Goal: Task Accomplishment & Management: Use online tool/utility

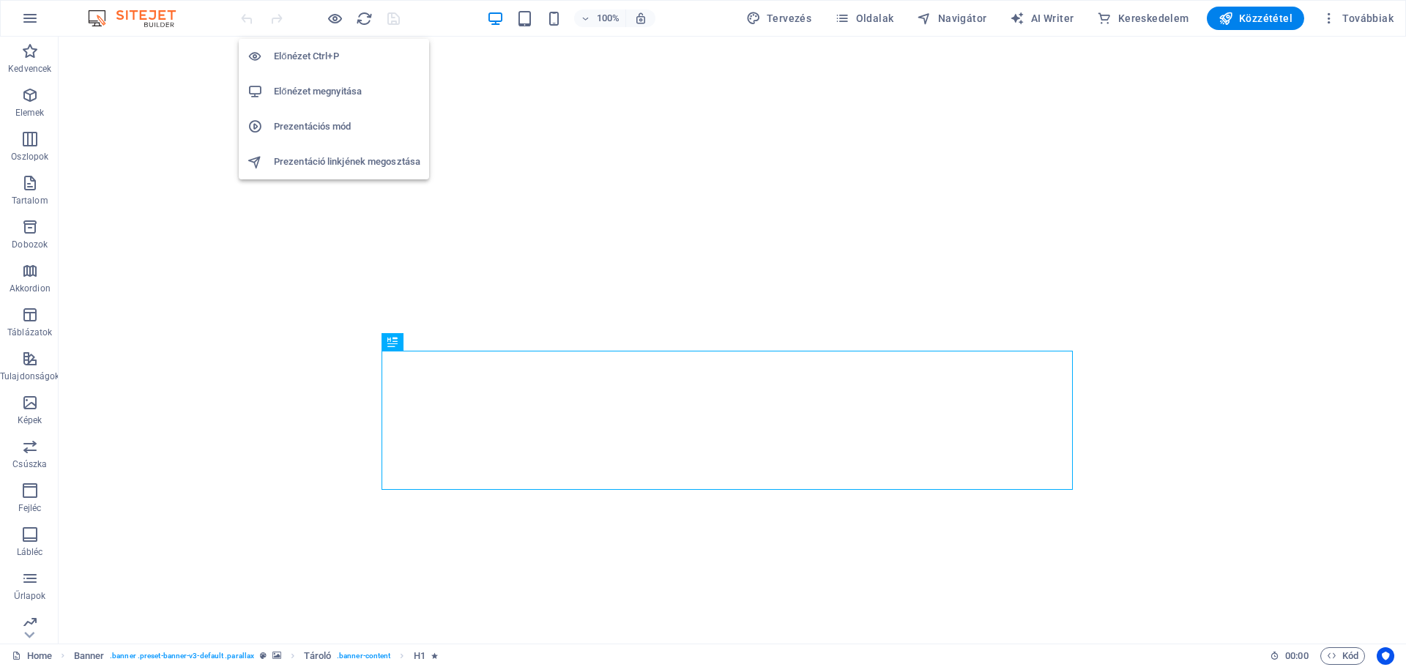
click at [324, 88] on h6 "Előnézet megnyitása" at bounding box center [347, 92] width 146 height 18
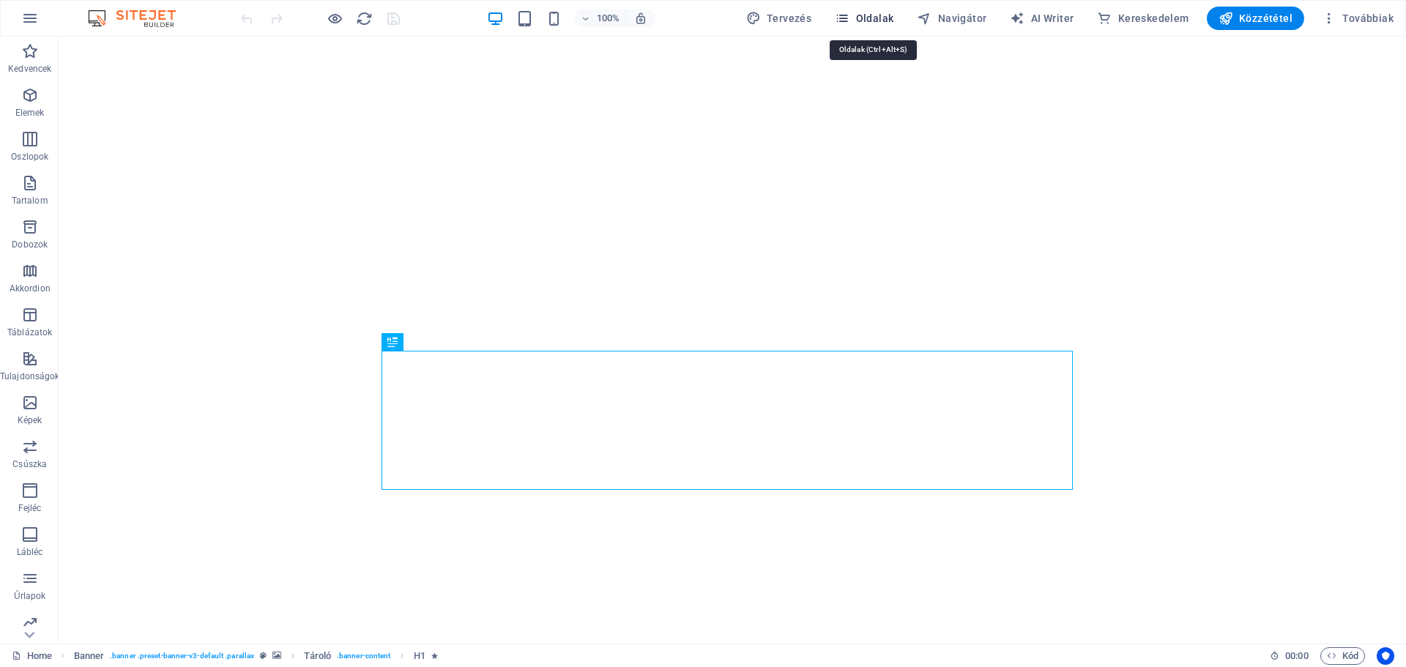
click at [864, 14] on span "Oldalak" at bounding box center [864, 18] width 59 height 15
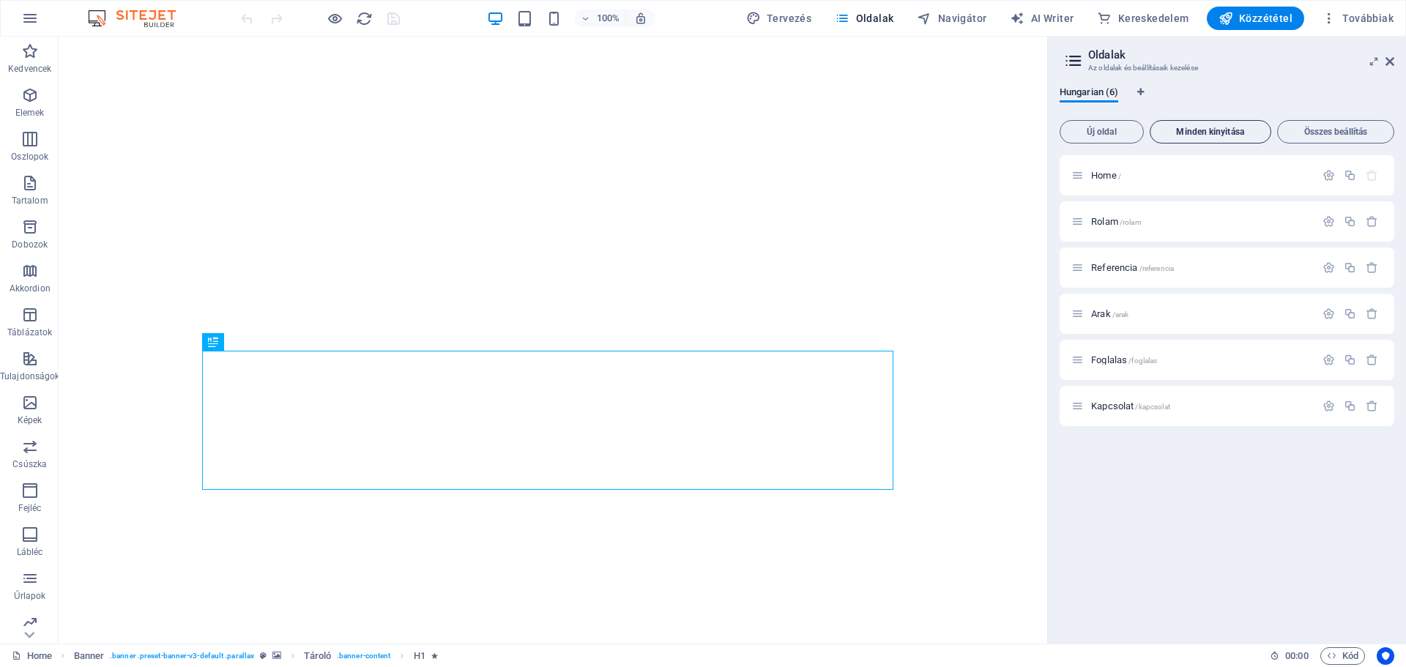
click at [1208, 135] on span "Minden kinyitása" at bounding box center [1211, 131] width 108 height 9
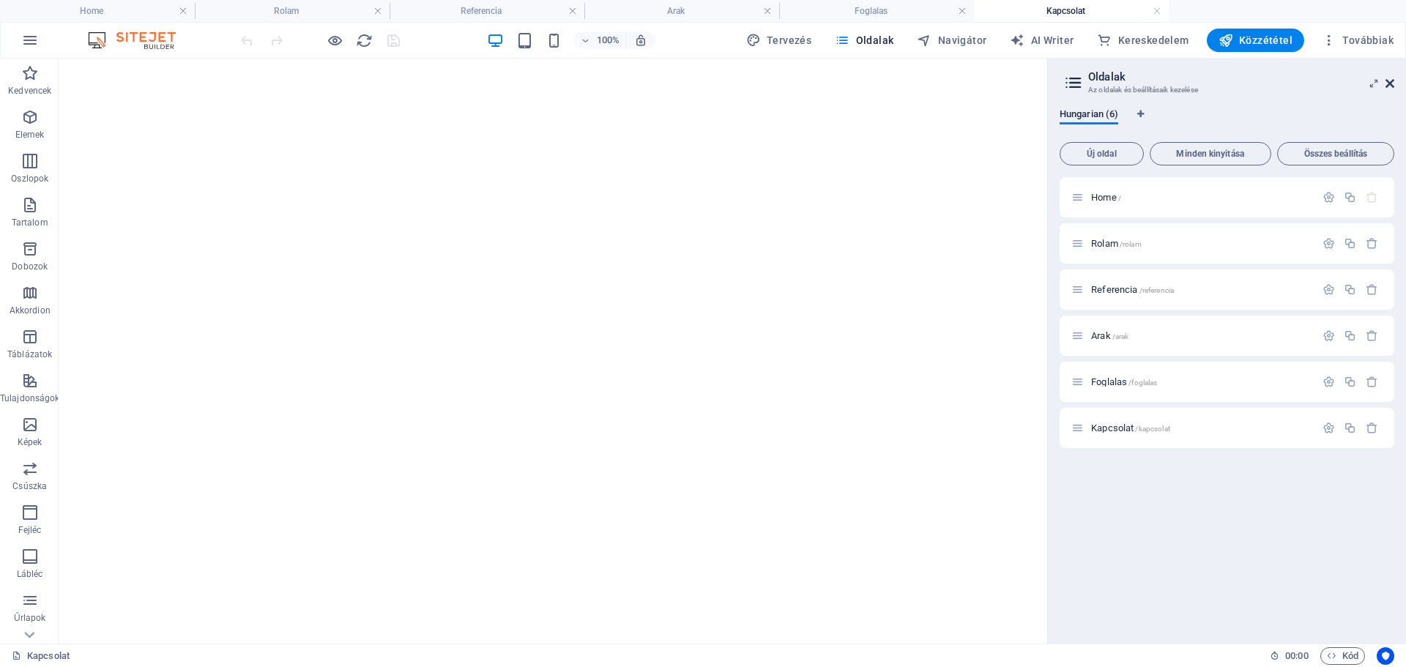
click at [1390, 87] on icon at bounding box center [1390, 84] width 9 height 12
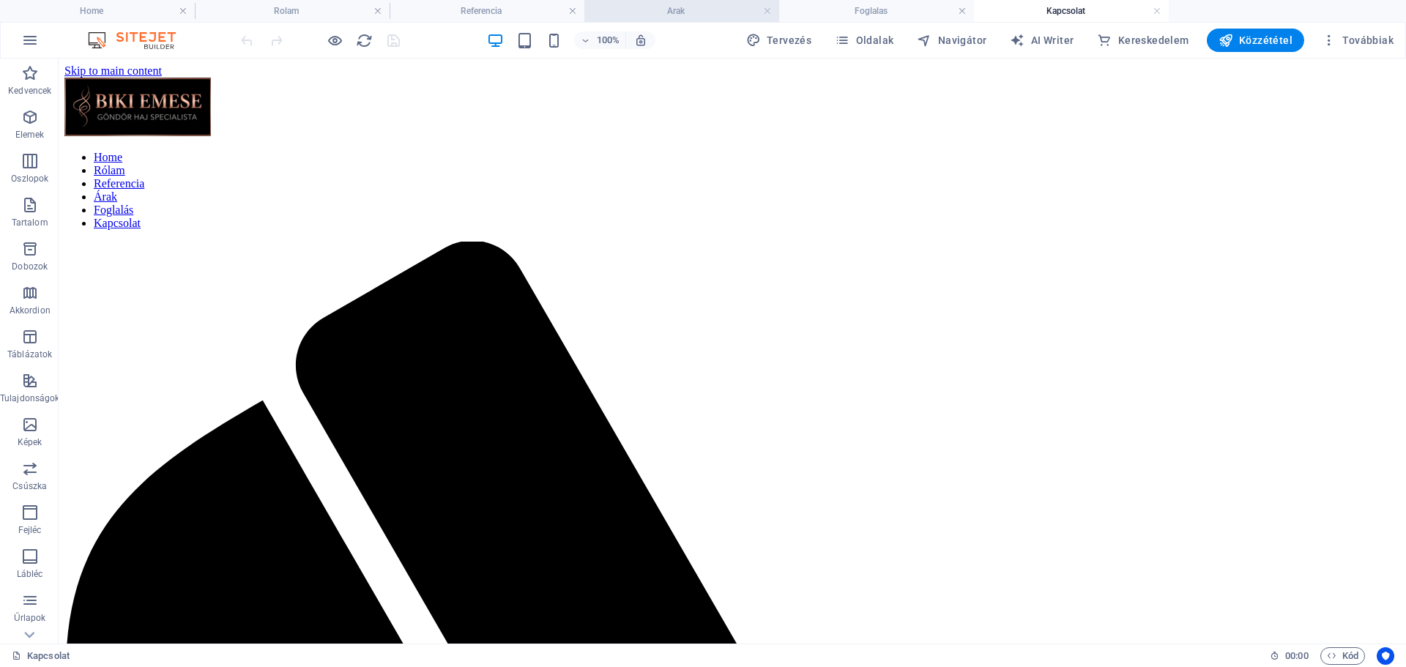
click at [680, 12] on h4 "Arak" at bounding box center [682, 11] width 195 height 16
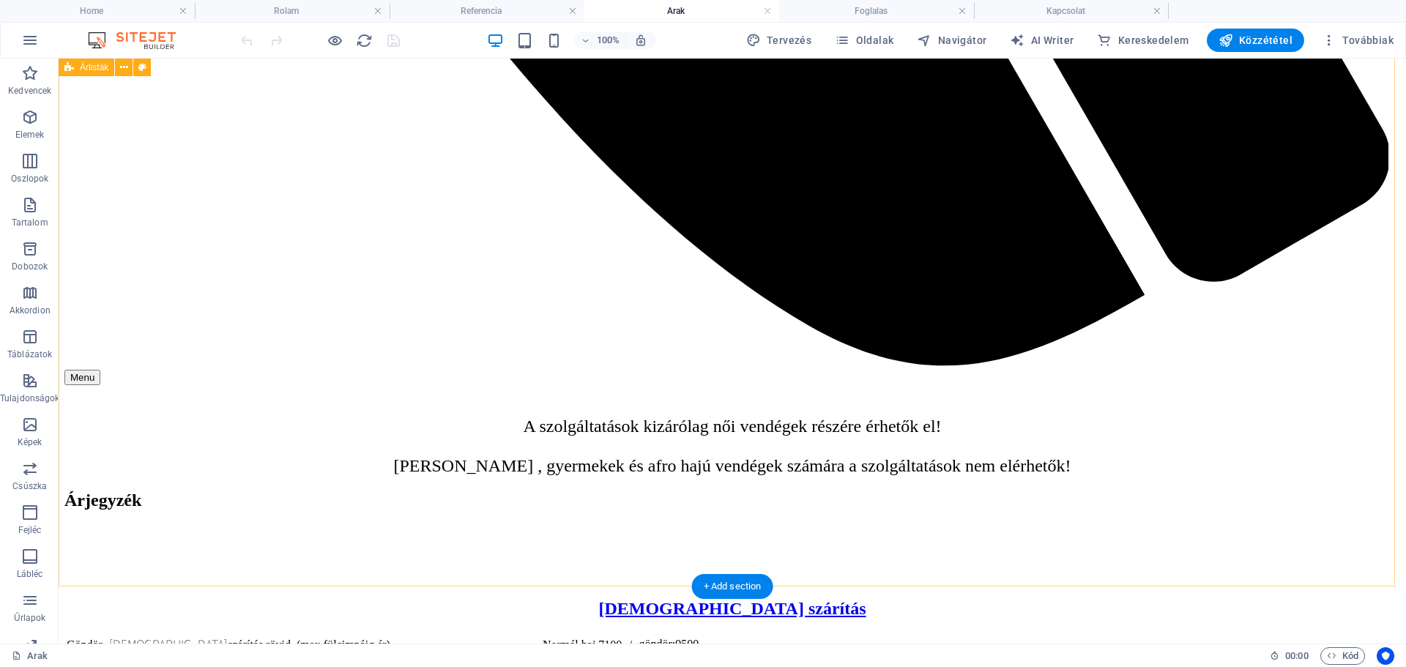
scroll to position [1611, 0]
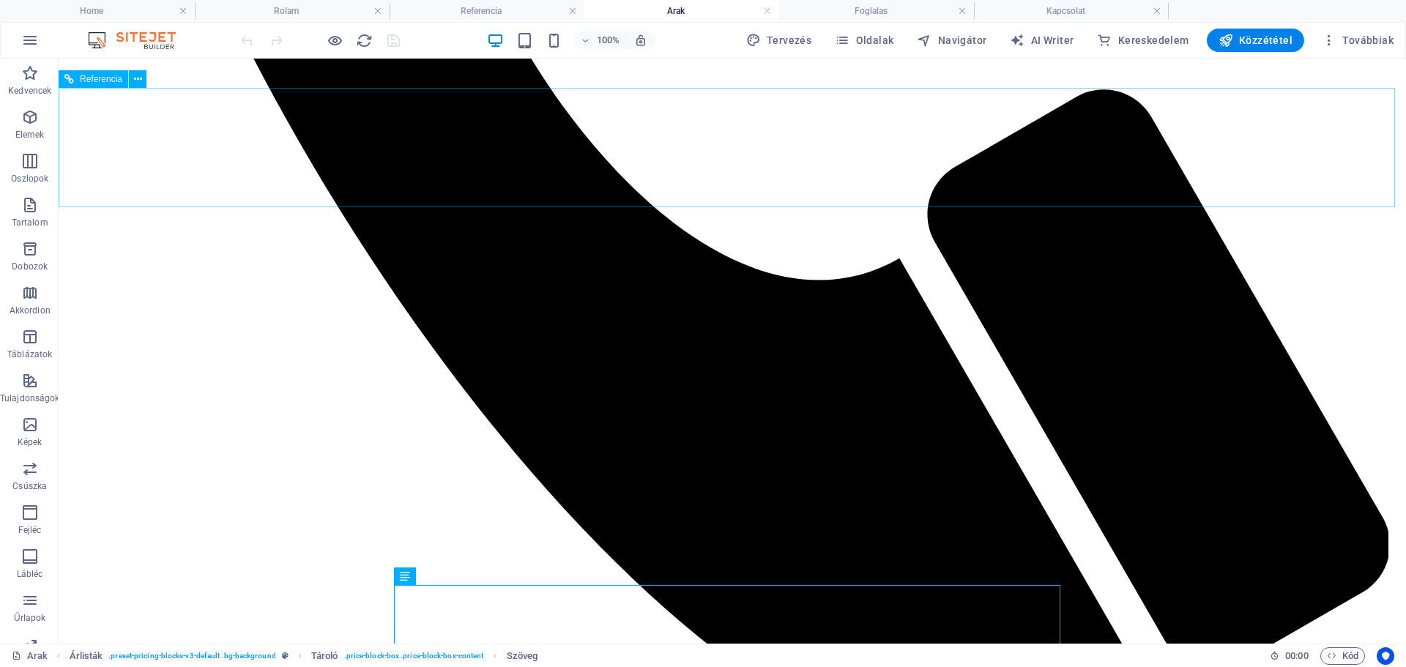
scroll to position [1172, 0]
